Goal: Navigation & Orientation: Find specific page/section

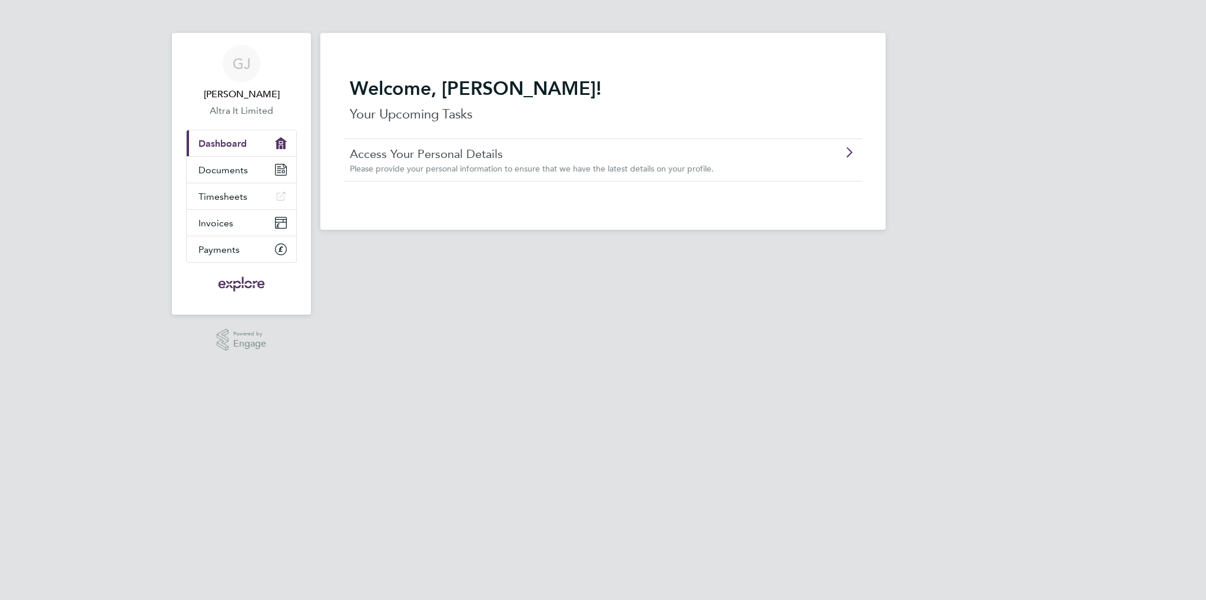
click at [847, 149] on icon at bounding box center [849, 152] width 15 height 9
click at [217, 173] on span "Documents" at bounding box center [223, 169] width 49 height 11
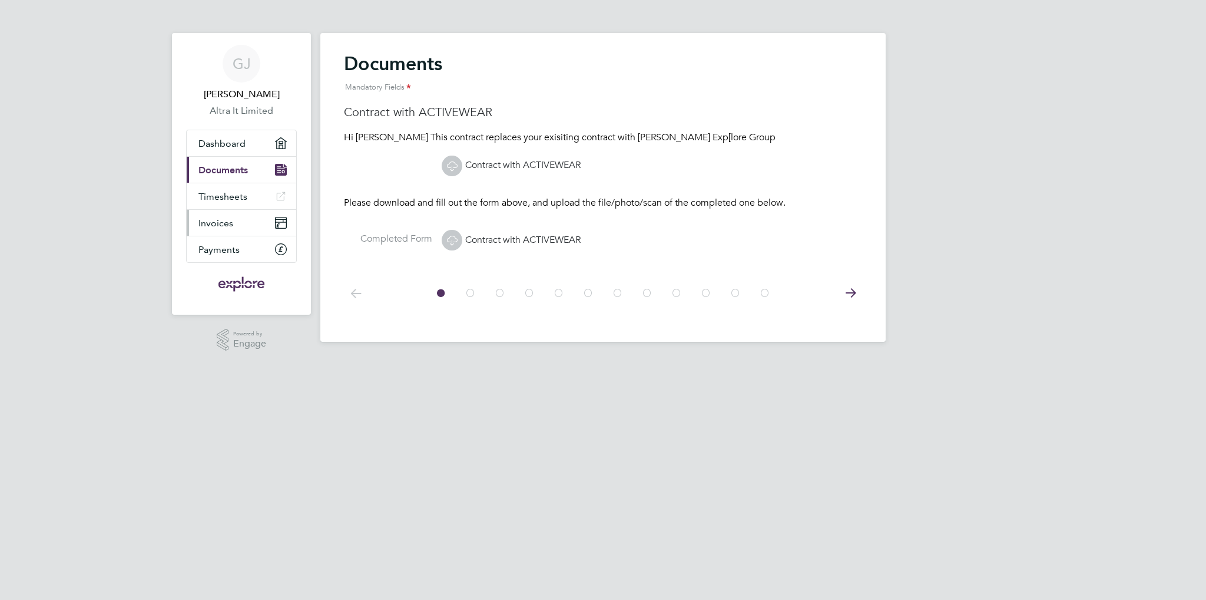
click at [210, 221] on span "Invoices" at bounding box center [216, 222] width 35 height 11
click at [227, 140] on span "Dashboard" at bounding box center [222, 143] width 47 height 11
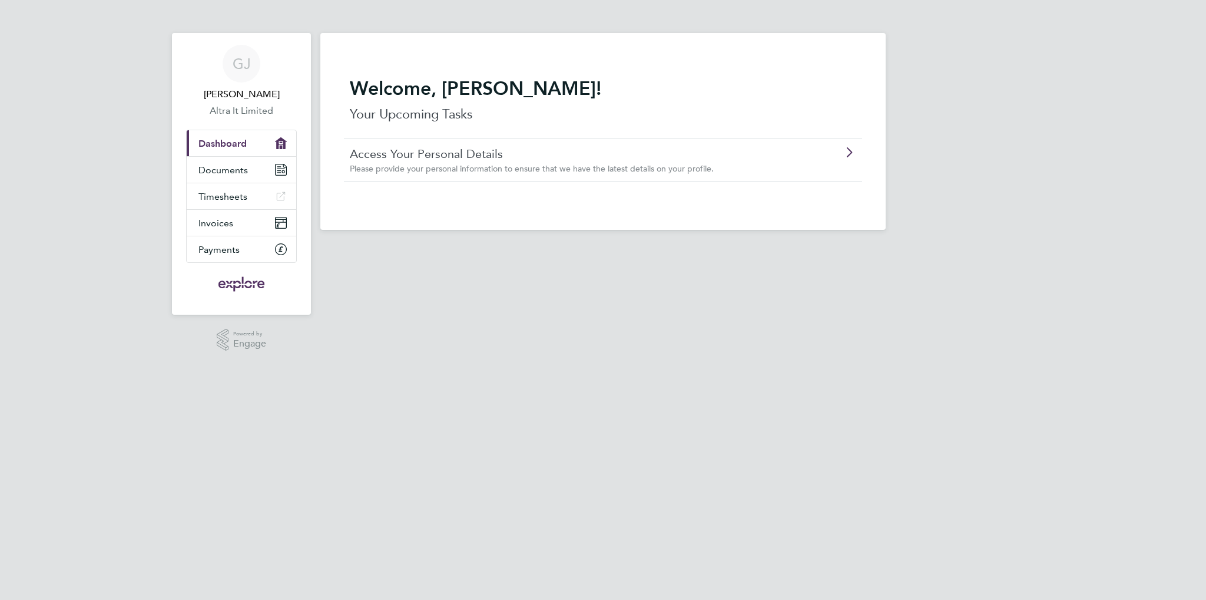
click at [851, 153] on icon at bounding box center [849, 152] width 15 height 9
